Goal: Find specific page/section: Find specific page/section

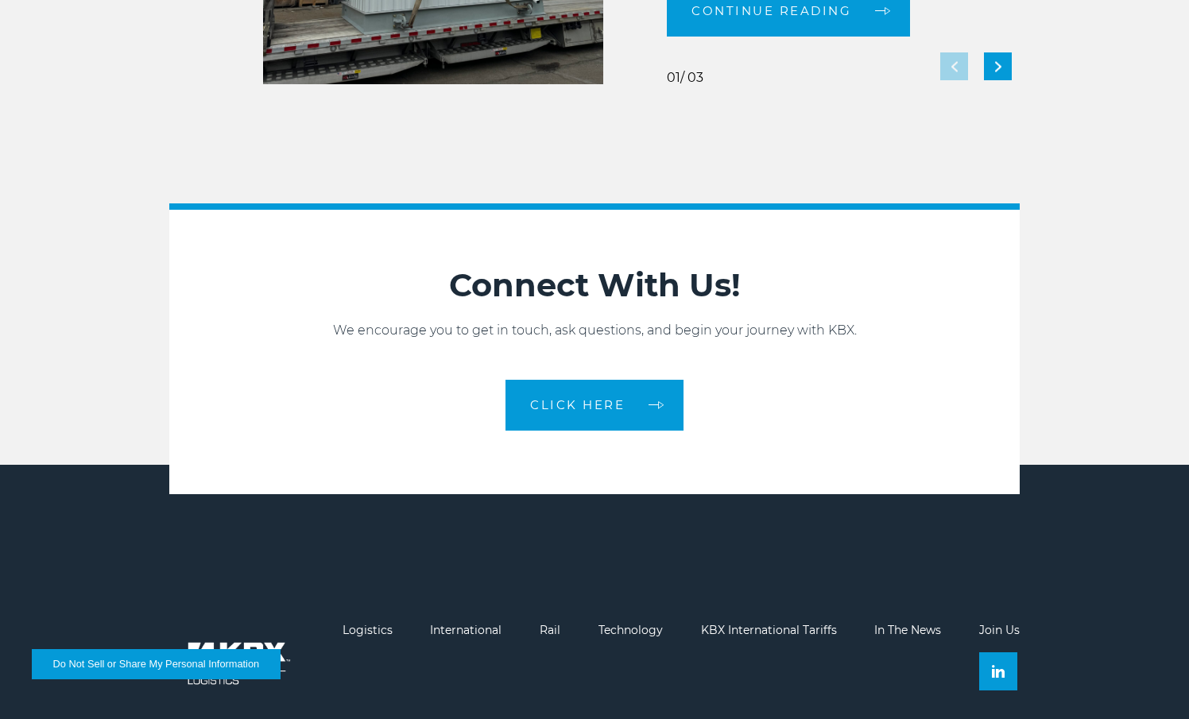
scroll to position [3442, 0]
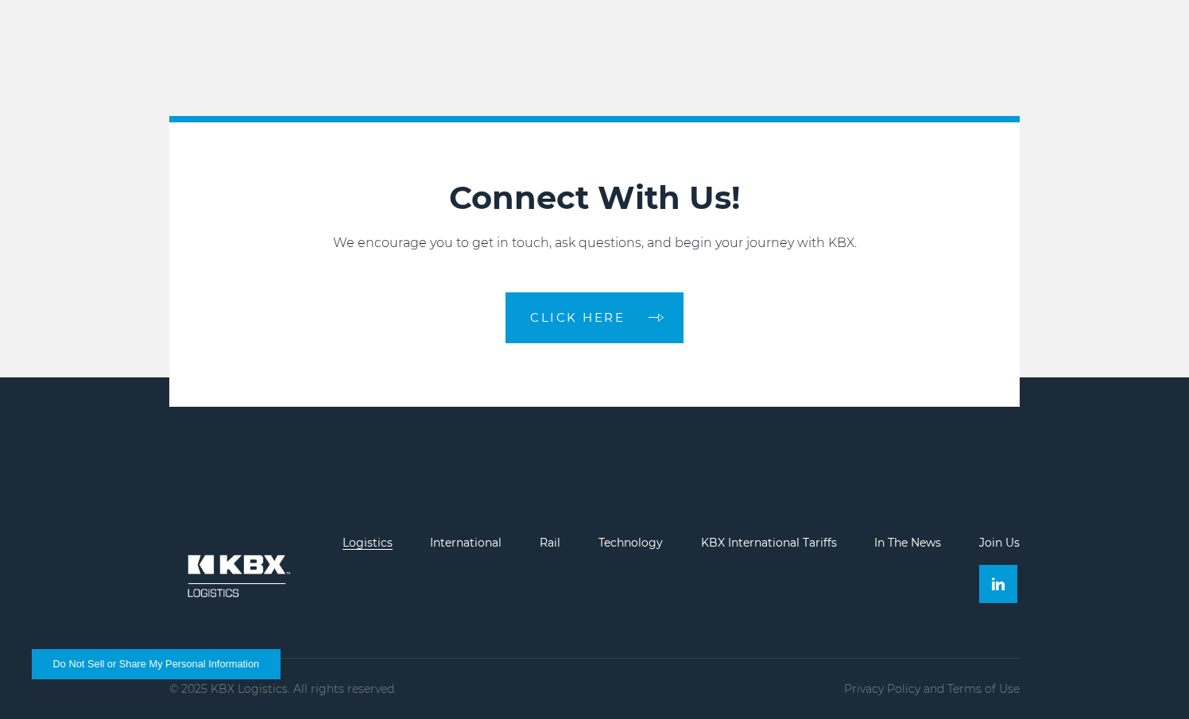
click at [373, 543] on link "Logistics" at bounding box center [368, 543] width 50 height 14
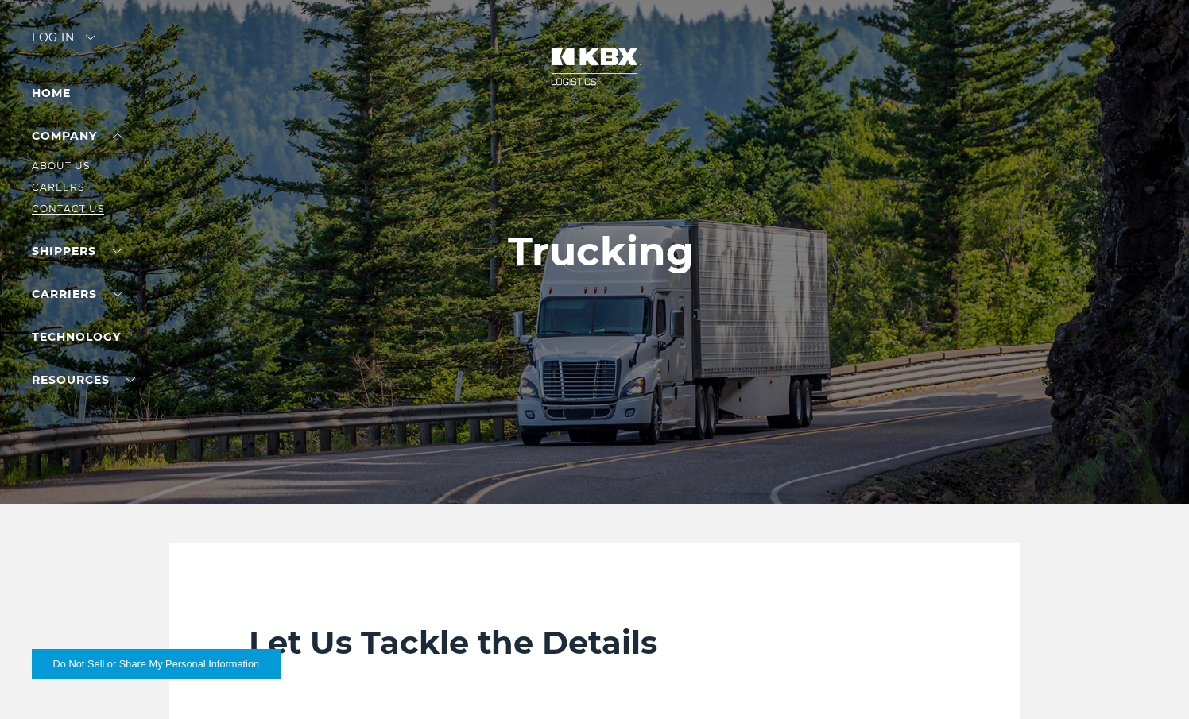
click at [60, 203] on link "Contact Us" at bounding box center [68, 209] width 72 height 12
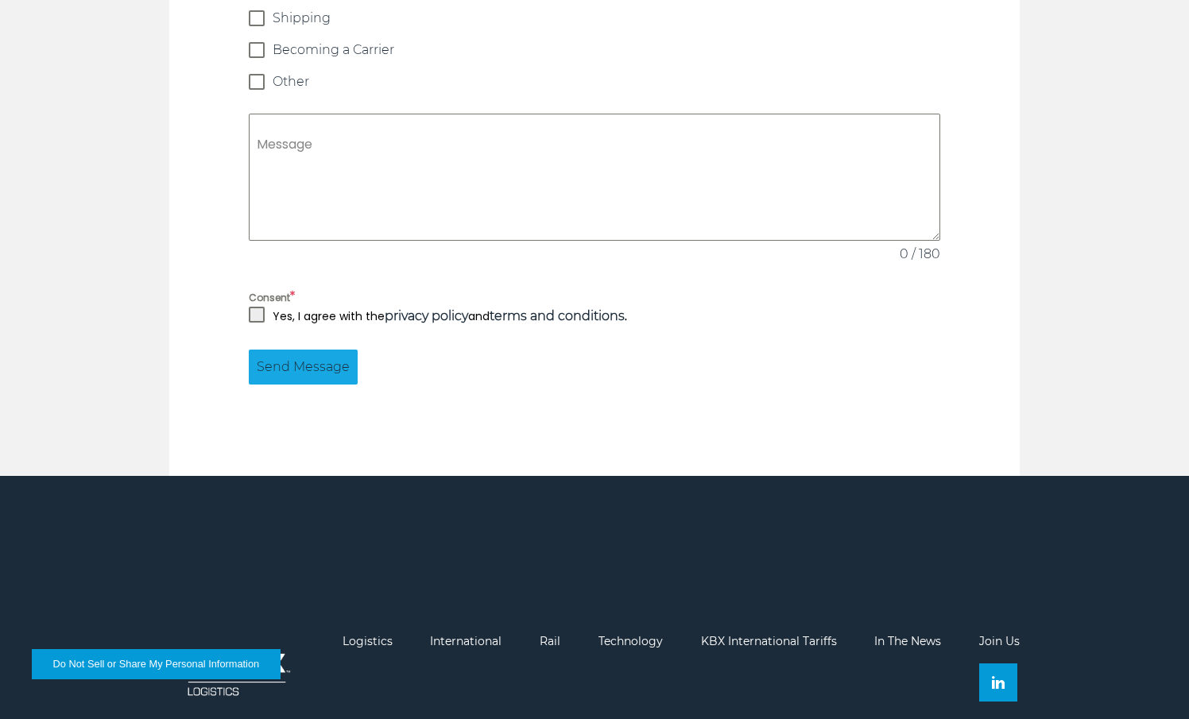
scroll to position [1539, 0]
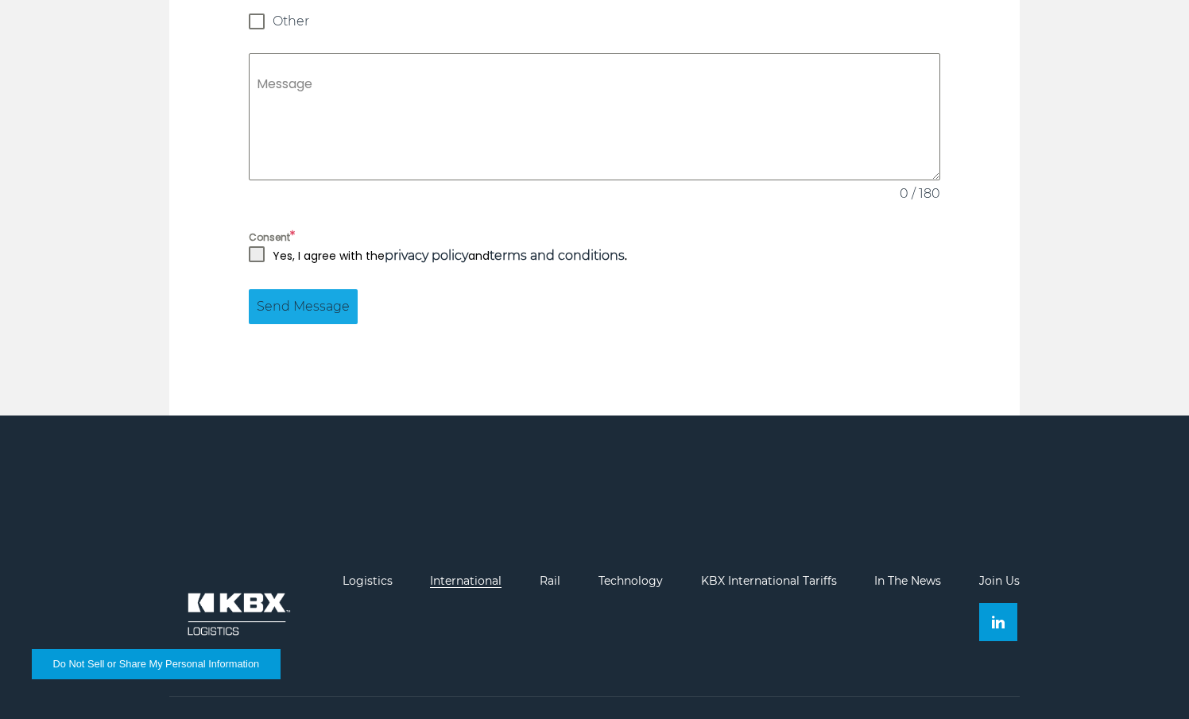
click at [465, 574] on link "International" at bounding box center [466, 581] width 72 height 14
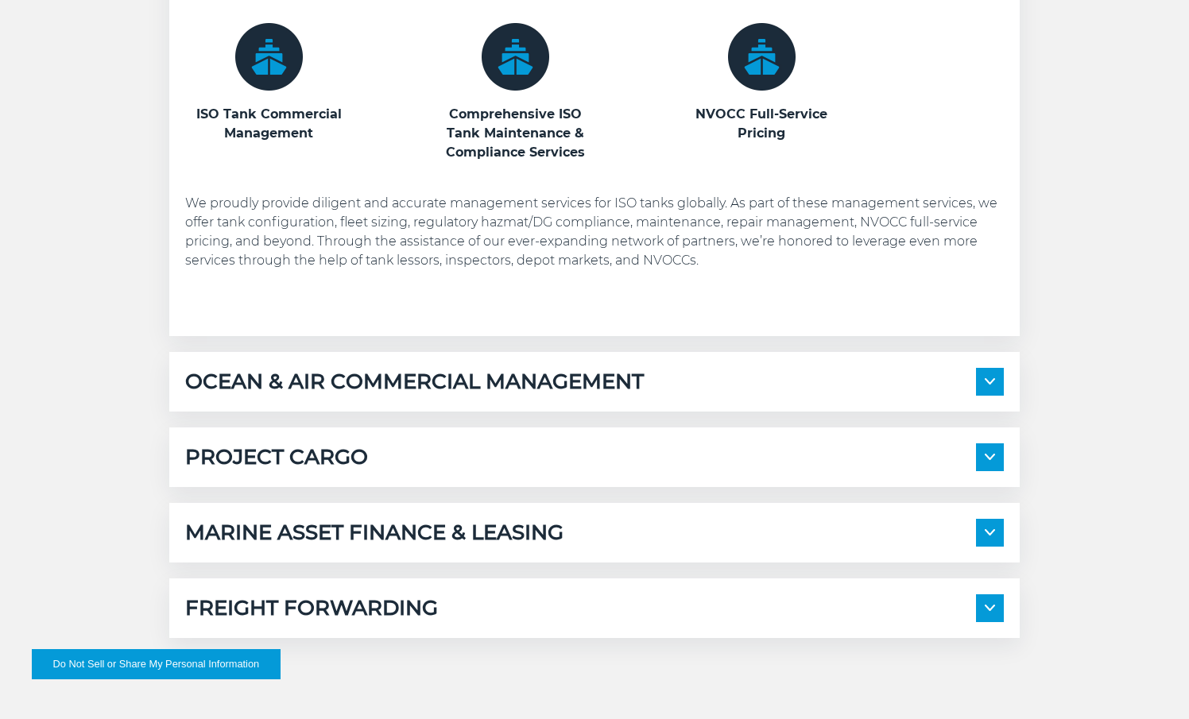
scroll to position [1081, 0]
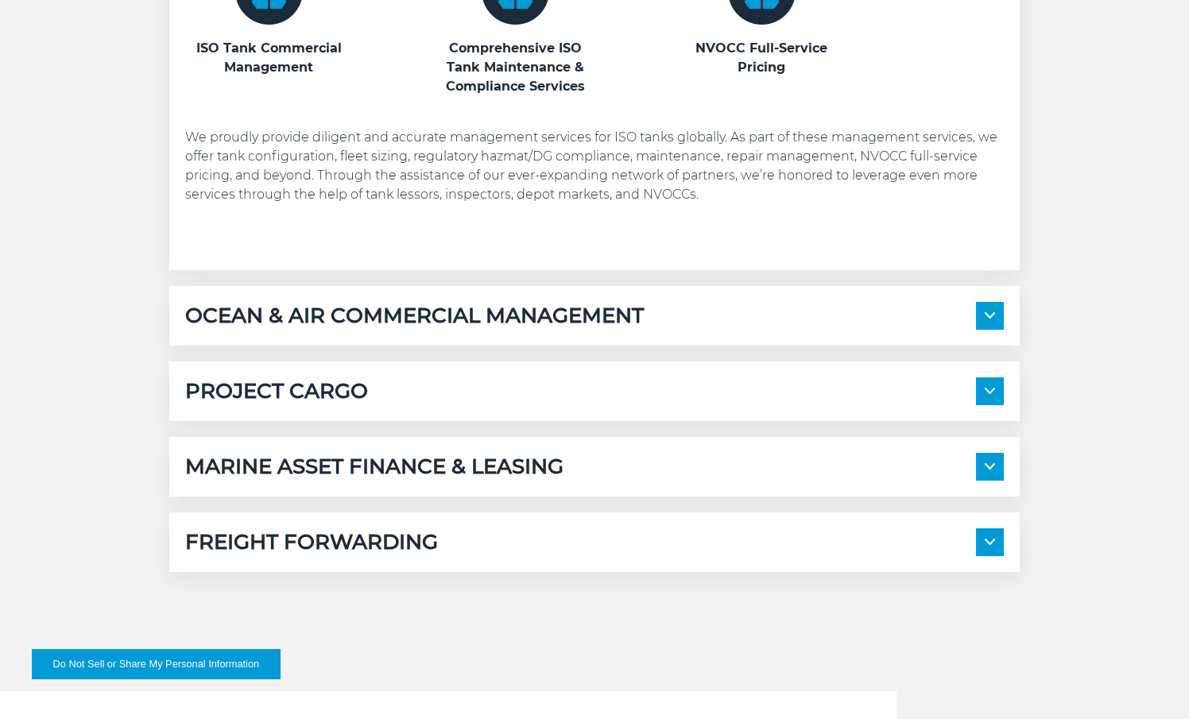
click at [994, 542] on img at bounding box center [990, 542] width 10 height 6
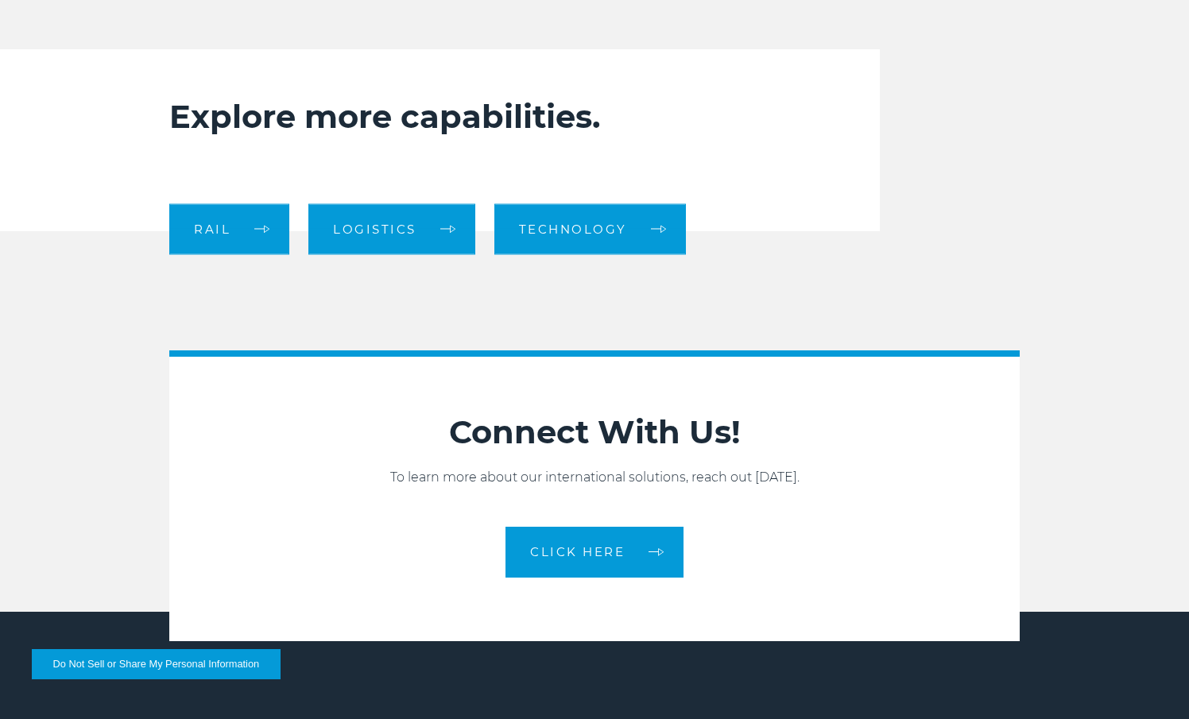
scroll to position [2782, 0]
